Goal: Task Accomplishment & Management: Complete application form

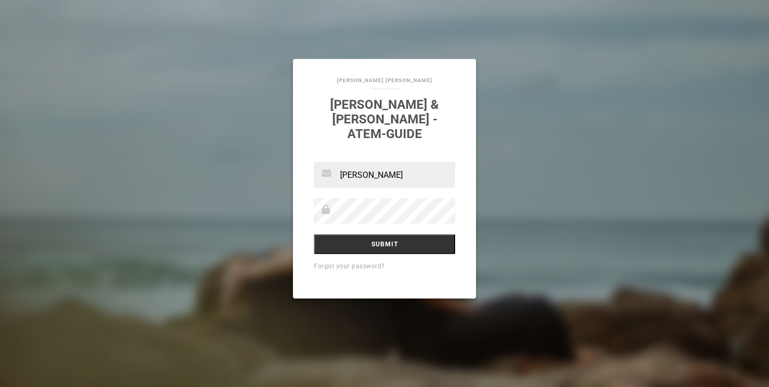
type input "[PERSON_NAME][EMAIL_ADDRESS][DOMAIN_NAME]"
click at [402, 246] on div "[PERSON_NAME][EMAIL_ADDRESS][DOMAIN_NAME] Submit Forgot your password?" at bounding box center [384, 230] width 183 height 136
click at [406, 241] on input "Submit" at bounding box center [384, 244] width 141 height 20
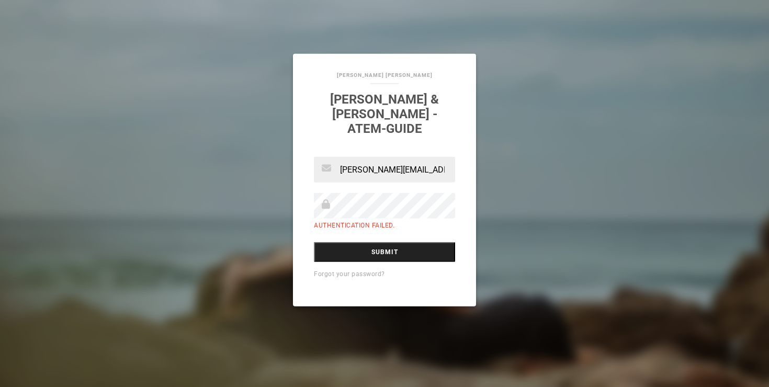
click at [413, 242] on input "Submit" at bounding box center [384, 252] width 141 height 20
